Goal: Task Accomplishment & Management: Manage account settings

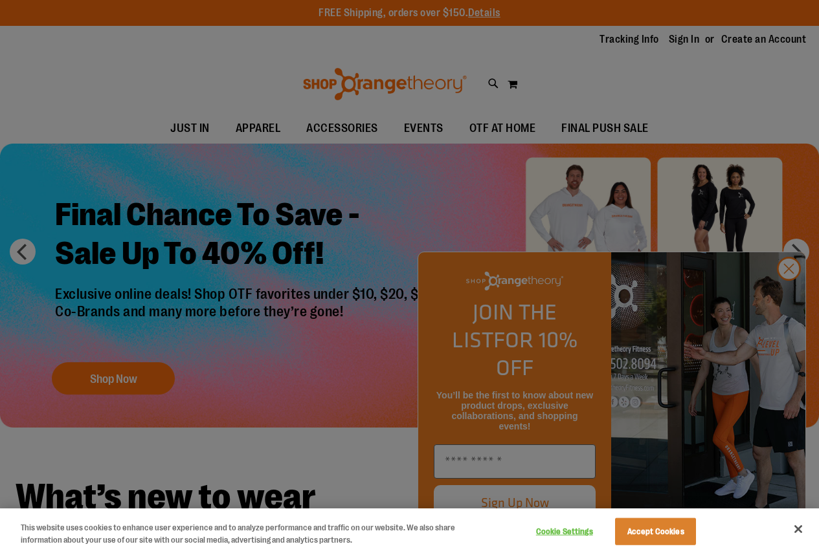
click at [792, 300] on div at bounding box center [409, 276] width 819 height 553
click at [673, 526] on button "Accept Cookies" at bounding box center [655, 531] width 81 height 27
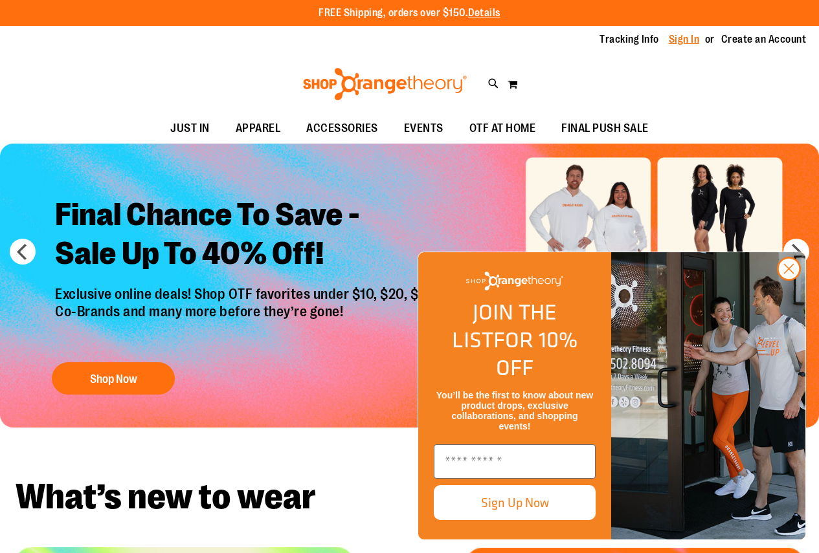
click at [674, 39] on link "Sign In" at bounding box center [684, 39] width 31 height 14
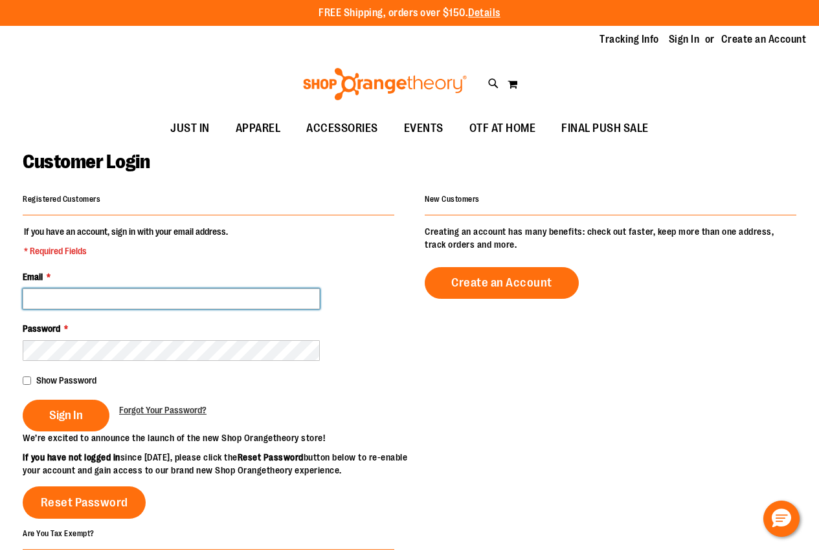
click at [113, 295] on input "Email *" at bounding box center [171, 299] width 297 height 21
type input "**********"
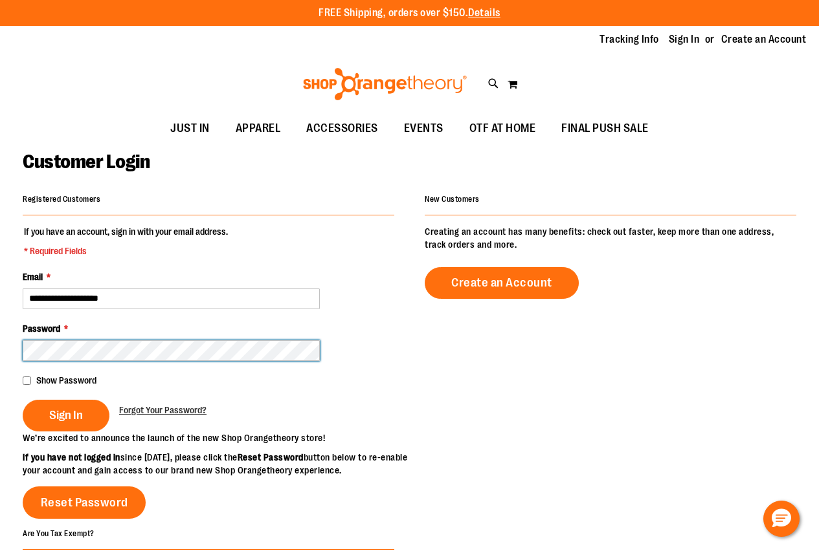
click at [23, 400] on button "Sign In" at bounding box center [66, 416] width 87 height 32
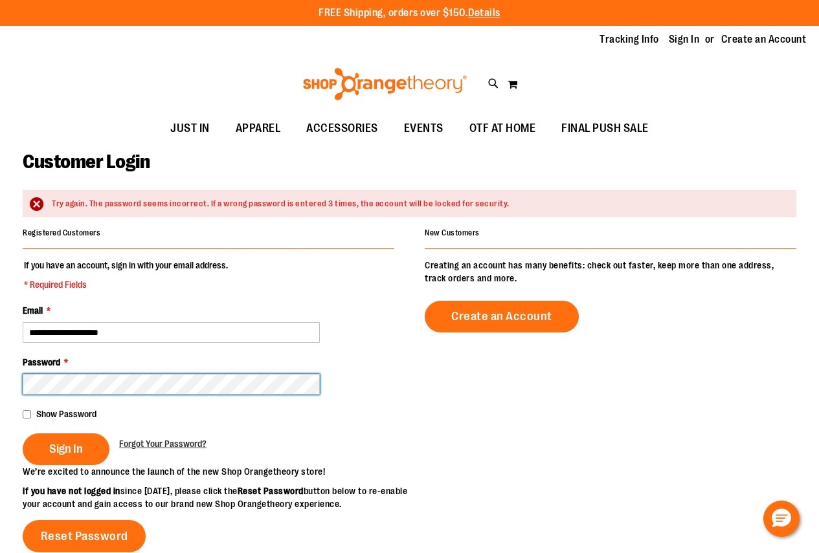
click at [23, 434] on button "Sign In" at bounding box center [66, 450] width 87 height 32
